Goal: Check status: Check status

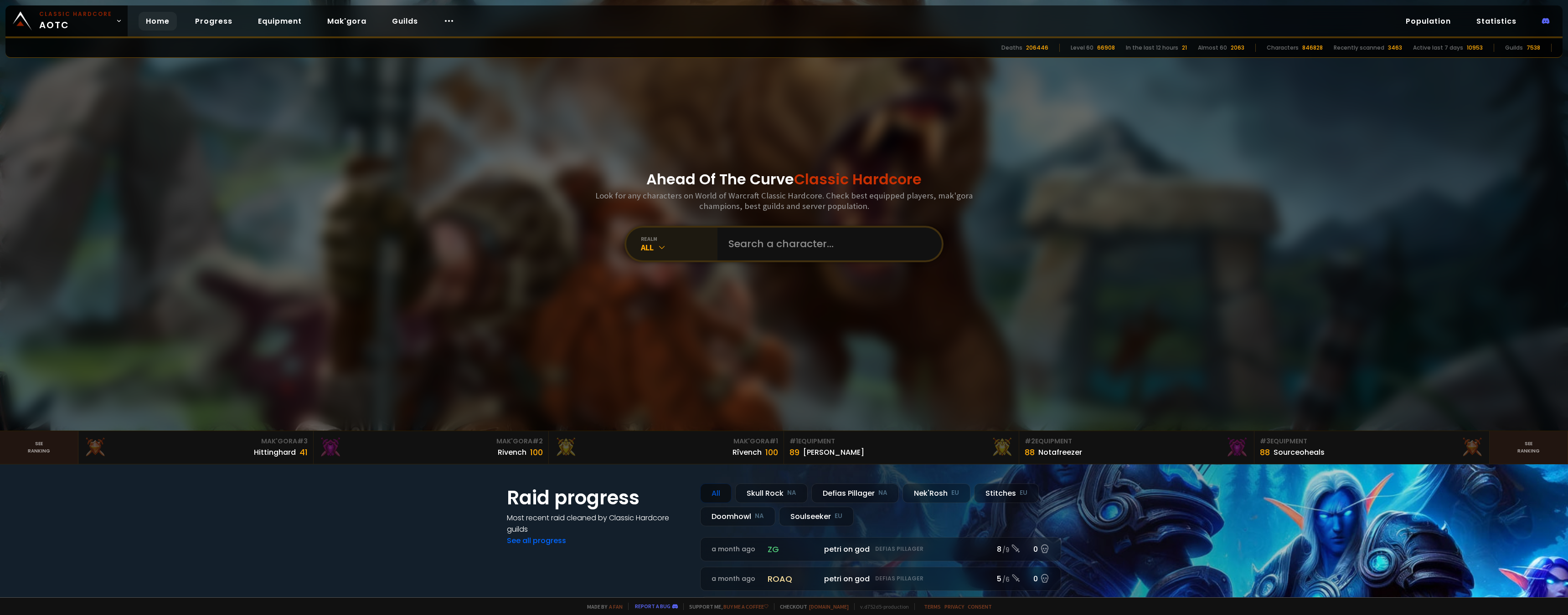
click at [657, 249] on icon at bounding box center [661, 246] width 9 height 9
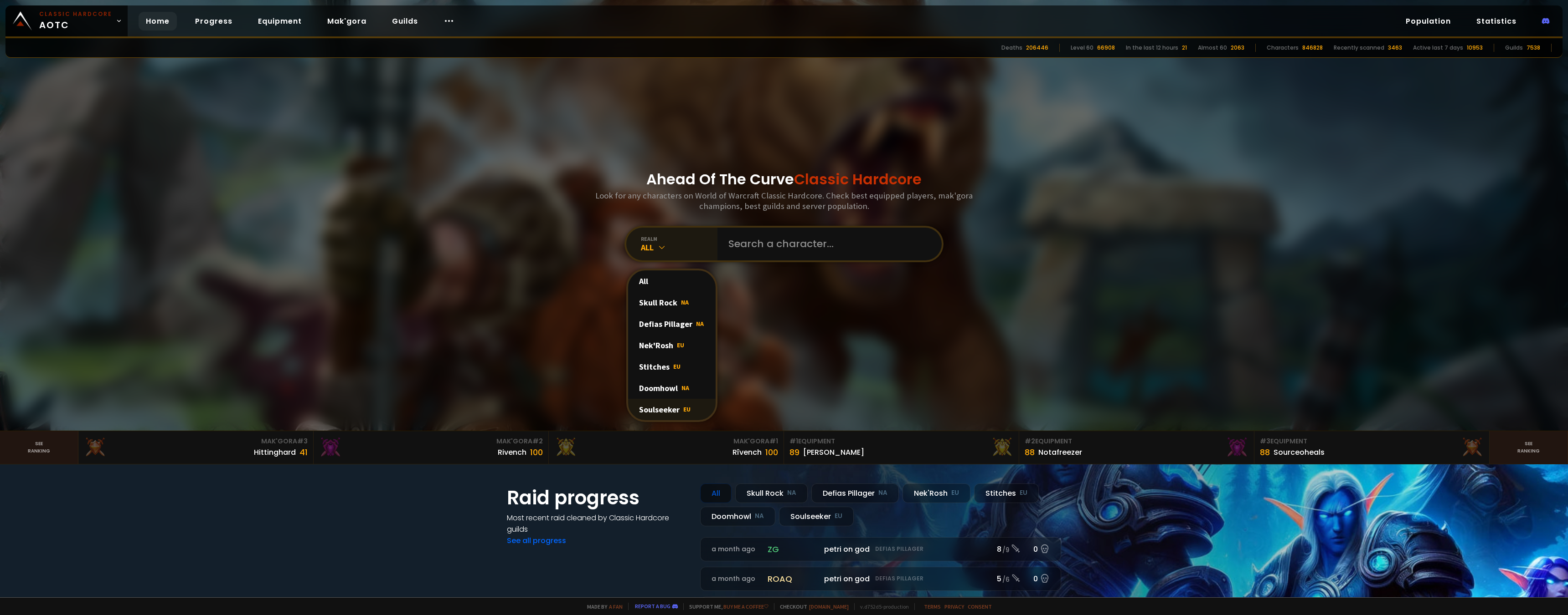
click at [666, 408] on div "Soulseeker EU" at bounding box center [671, 409] width 87 height 21
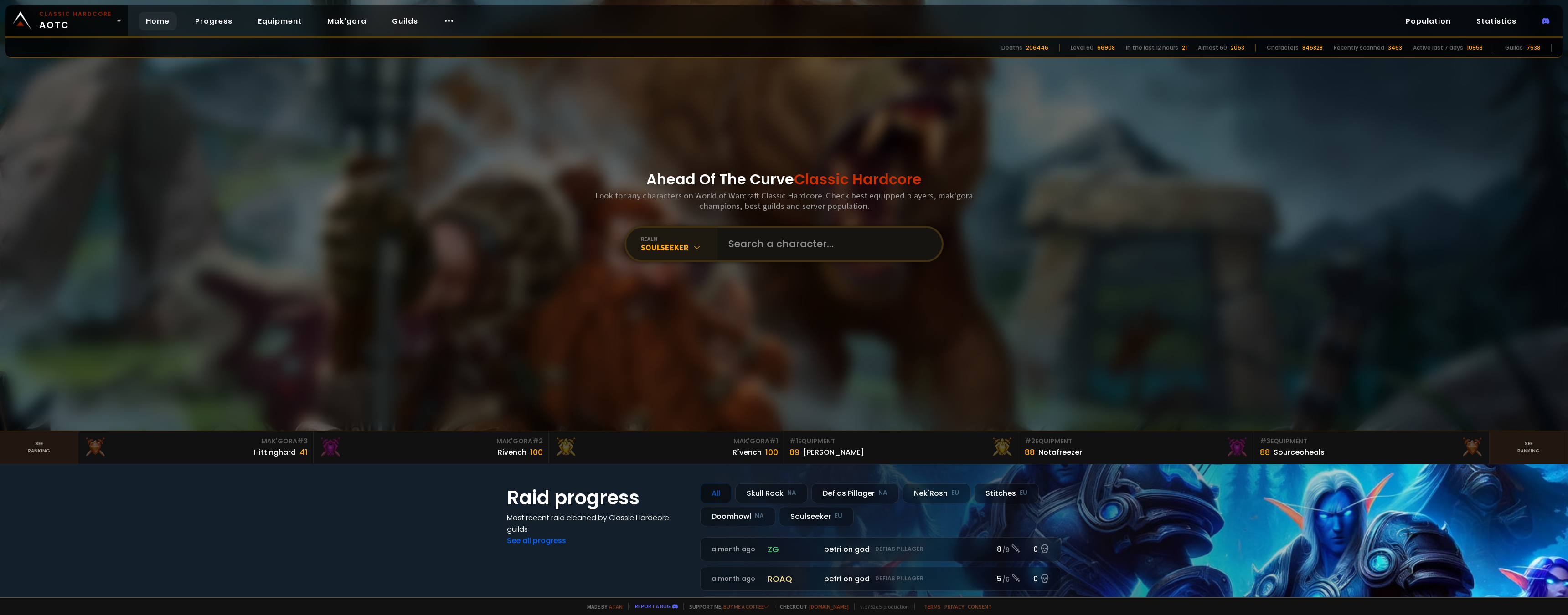
click at [782, 245] on input "text" at bounding box center [827, 244] width 208 height 33
type input "Oralez"
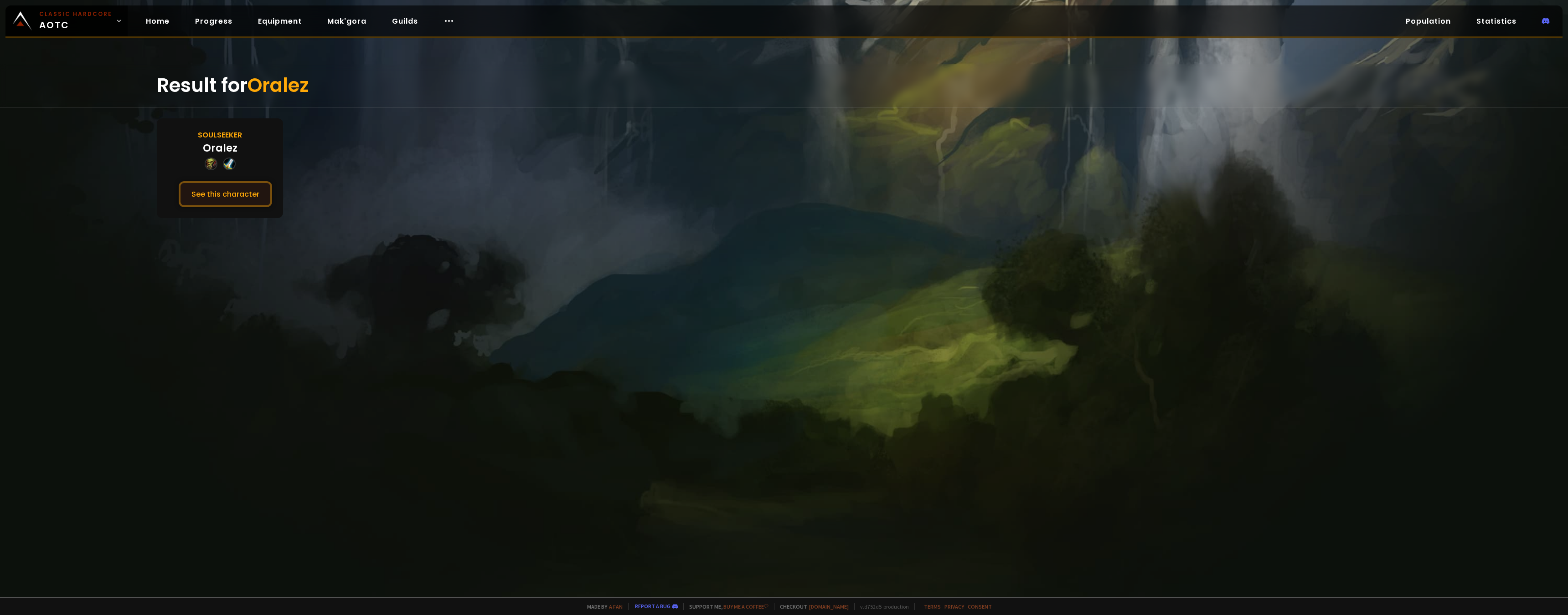
click at [255, 193] on button "See this character" at bounding box center [225, 194] width 93 height 26
